Goal: Book appointment/travel/reservation

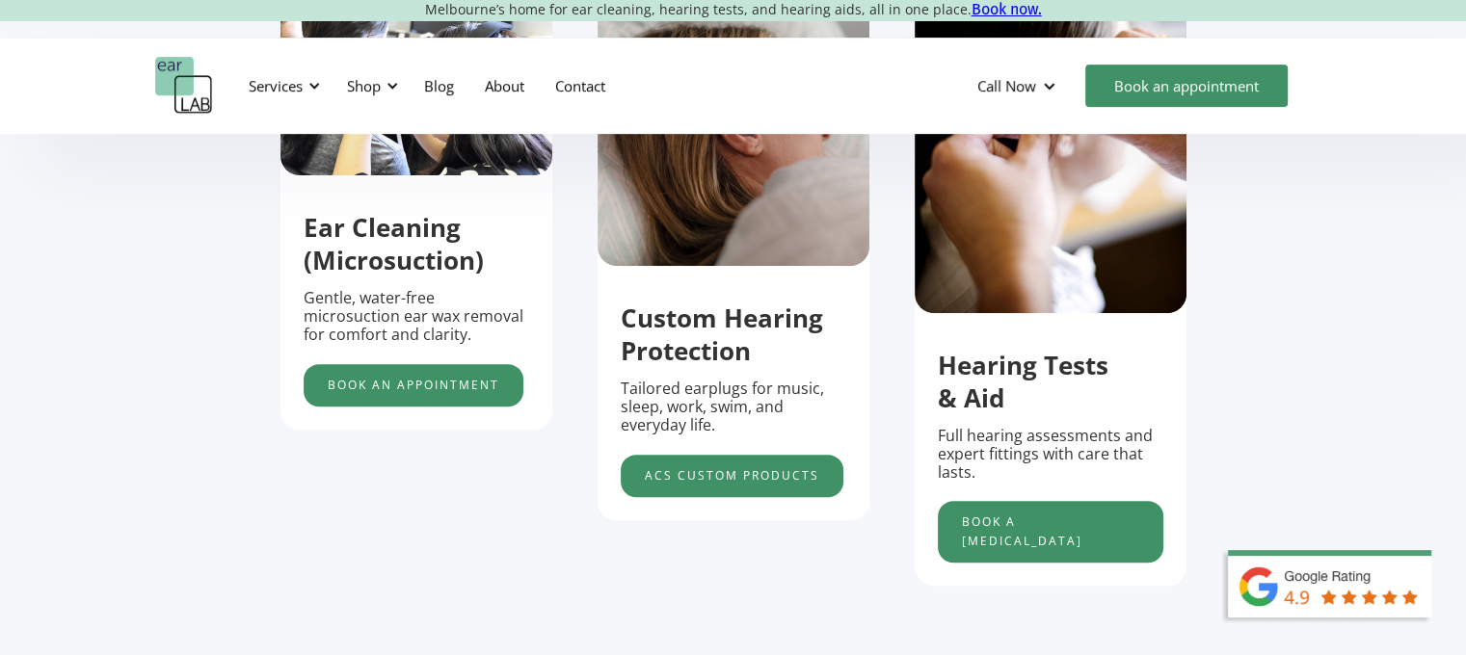
scroll to position [721, 0]
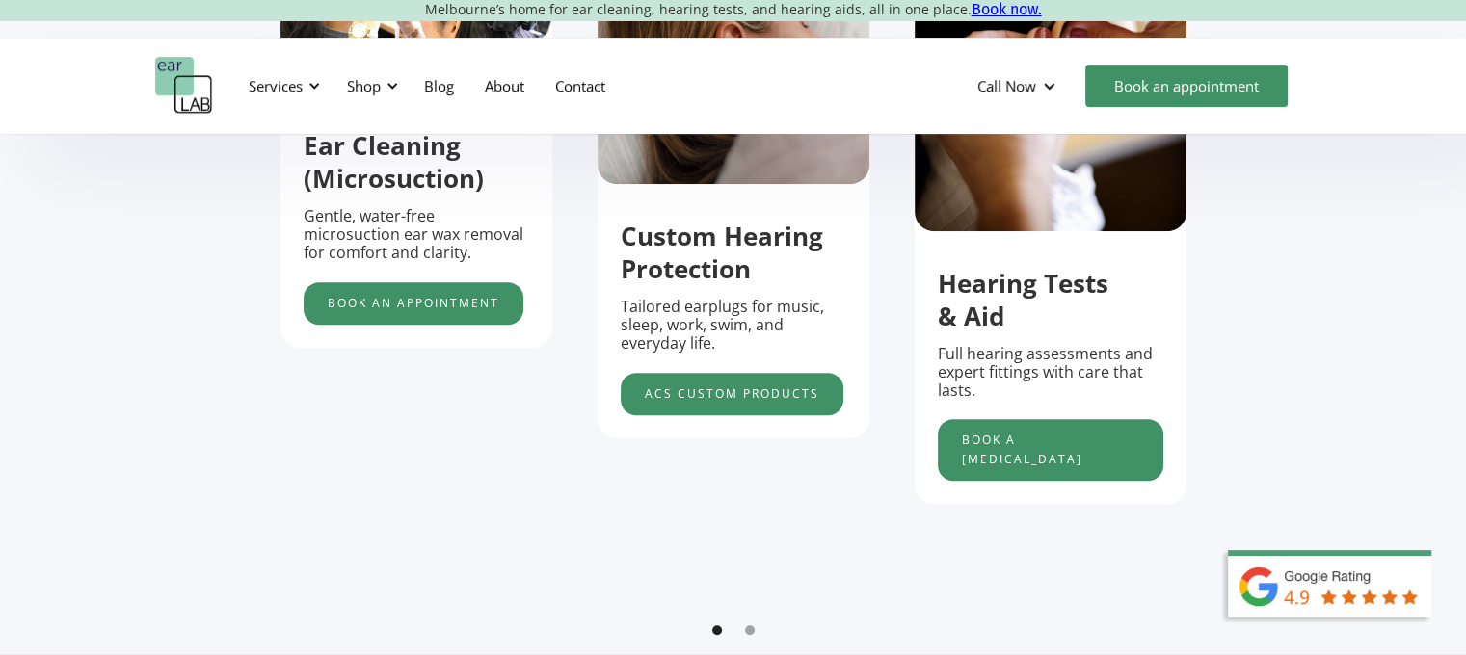
scroll to position [805, 14]
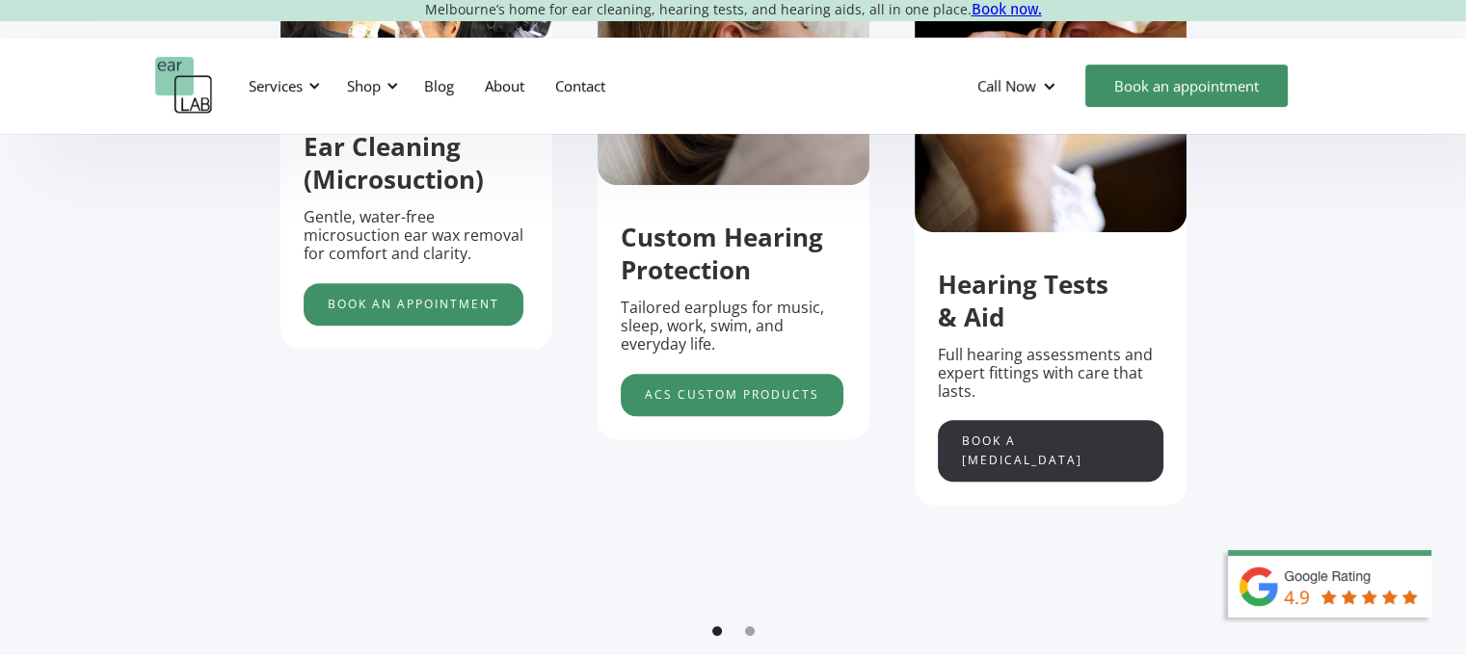
click at [1003, 451] on link "Book a [MEDICAL_DATA]" at bounding box center [1051, 451] width 226 height 62
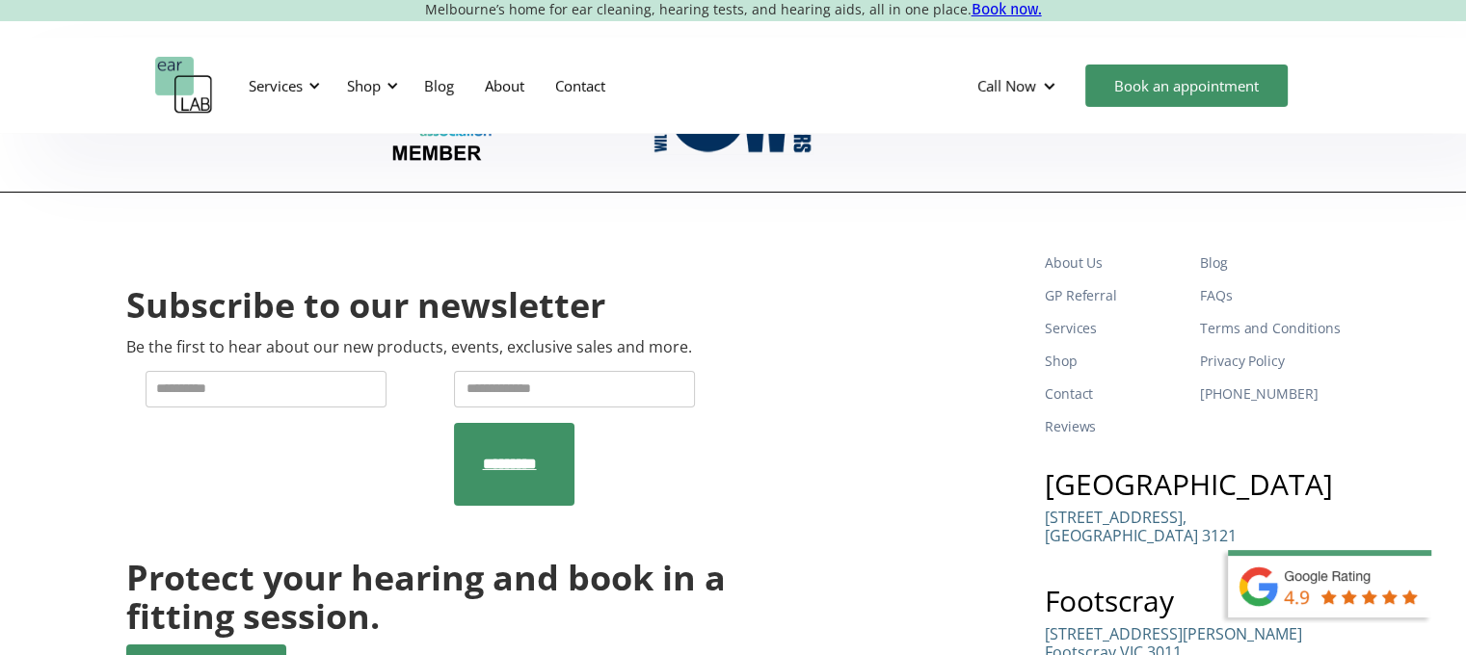
scroll to position [6577, 0]
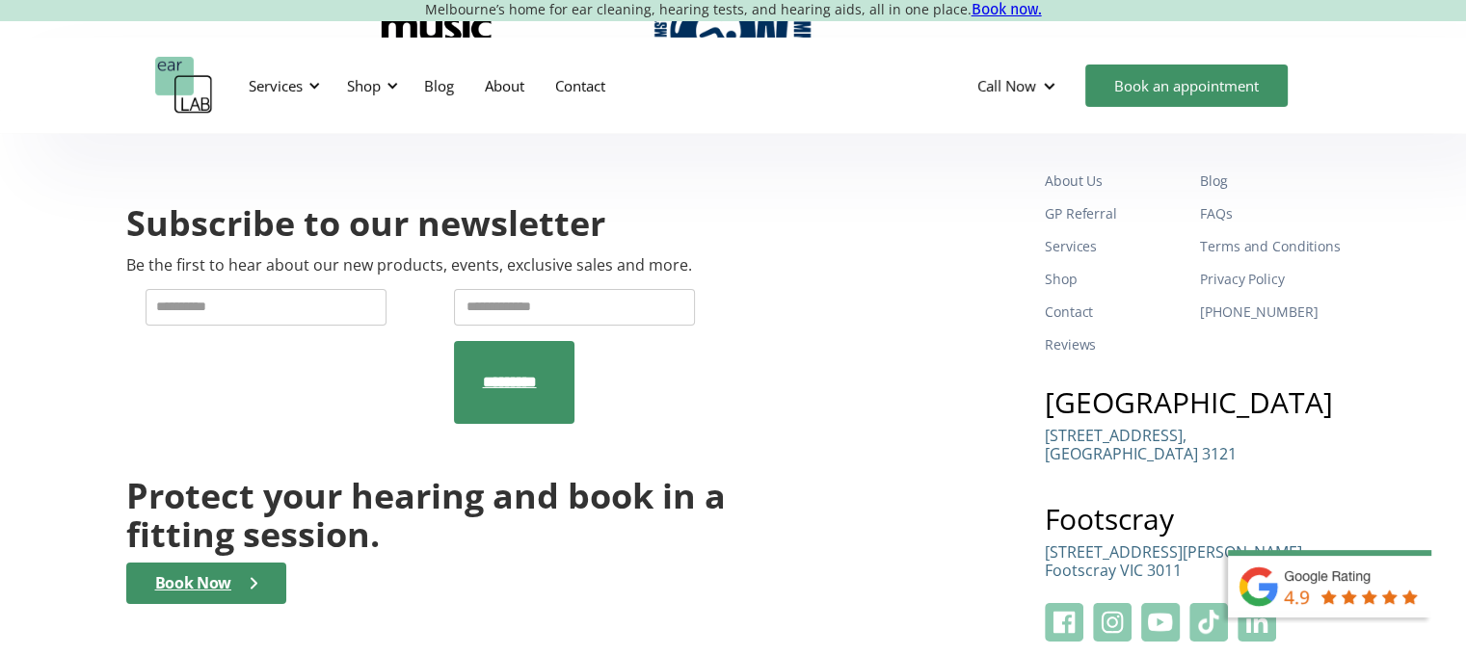
click at [1106, 427] on p "132 Burnley Street, Richmond VIC 3121" at bounding box center [1141, 445] width 192 height 37
